Goal: Book appointment/travel/reservation

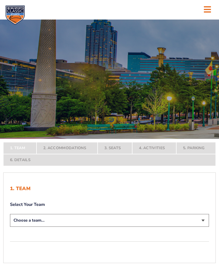
click at [201, 226] on select "Choose a team... [US_STATE] Wildcats [US_STATE] State Buckeyes [US_STATE] Tar H…" at bounding box center [109, 220] width 199 height 13
select select "12956"
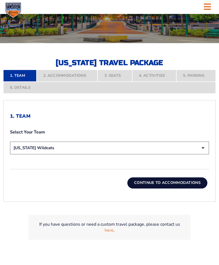
click at [167, 188] on button "Continue To Accommodations" at bounding box center [168, 182] width 80 height 11
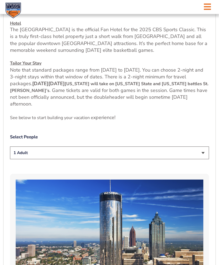
scroll to position [219, 0]
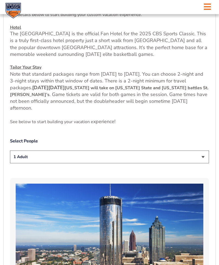
click at [204, 163] on select "1 Adult 2 Adults 3 Adults 4 Adults 2 Adults + 1 Child 2 Adults + 2 Children 2 A…" at bounding box center [109, 156] width 199 height 13
select select "4 Adults"
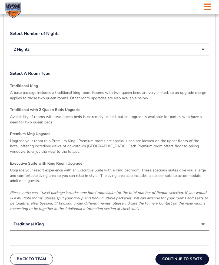
click at [202, 221] on select "Traditional King Traditional with 2 Queen Beds Upgrade (+$45 per night) Premium…" at bounding box center [109, 224] width 199 height 13
select select "Traditional with 2 Queen Beds Upgrade"
click at [172, 256] on button "Continue To Seats" at bounding box center [183, 258] width 54 height 11
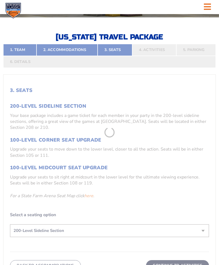
scroll to position [119, 0]
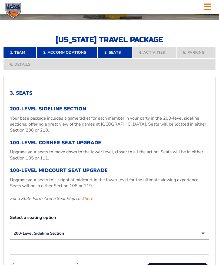
click at [91, 201] on link "here" at bounding box center [89, 198] width 9 height 6
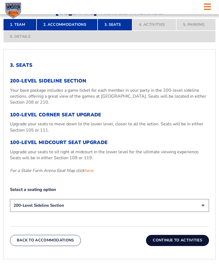
scroll to position [147, 0]
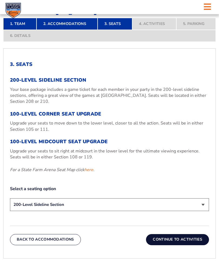
click at [202, 211] on select "200-Level Sideline Section 100-Level Corner Seat Upgrade (+$120 per person) 100…" at bounding box center [109, 204] width 199 height 13
click at [167, 245] on button "Continue To Activities" at bounding box center [177, 239] width 63 height 11
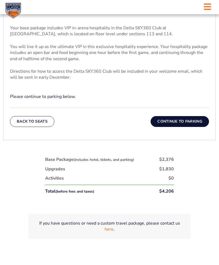
scroll to position [193, 0]
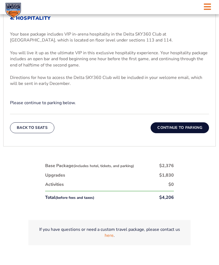
click at [27, 133] on button "Back To Seats" at bounding box center [32, 127] width 44 height 11
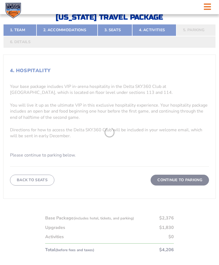
scroll to position [119, 0]
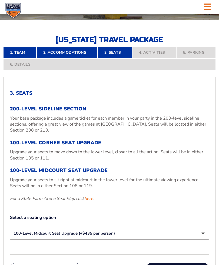
click at [202, 239] on select "200-Level Sideline Section 100-Level Corner Seat Upgrade (+$120 per person) 100…" at bounding box center [109, 233] width 199 height 13
select select "200-Level Sideline Section"
click at [166, 264] on button "Continue To Activities" at bounding box center [177, 267] width 63 height 11
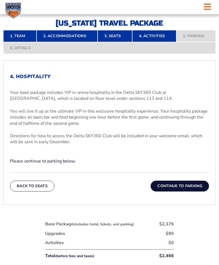
scroll to position [162, 0]
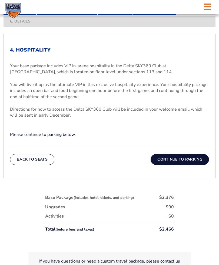
click at [172, 165] on button "Continue To Parking" at bounding box center [180, 159] width 59 height 11
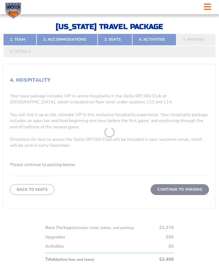
scroll to position [119, 0]
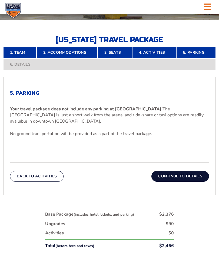
click at [184, 180] on button "Continue To Details" at bounding box center [181, 176] width 58 height 11
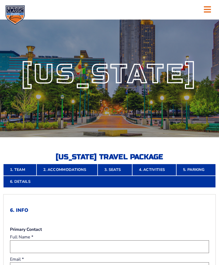
scroll to position [0, 0]
